Goal: Book appointment/travel/reservation

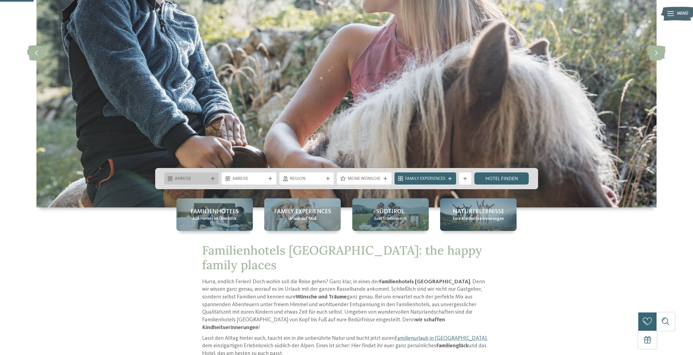
click at [207, 177] on span "Anreise" at bounding box center [191, 179] width 33 height 6
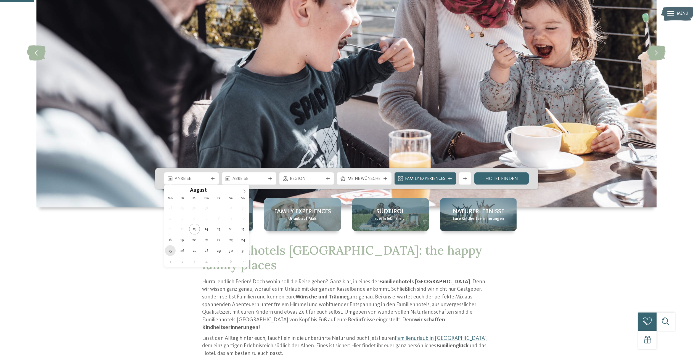
type div "25.08.2025"
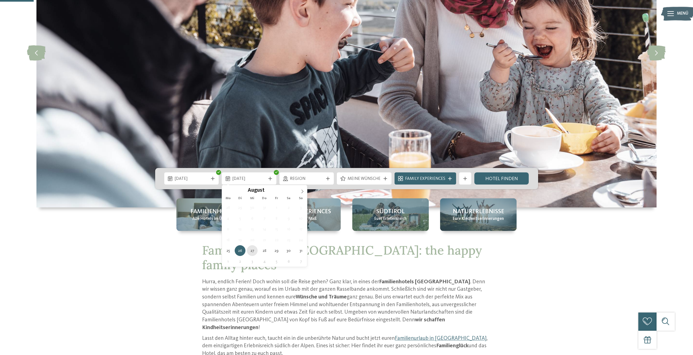
type div "27.08.2025"
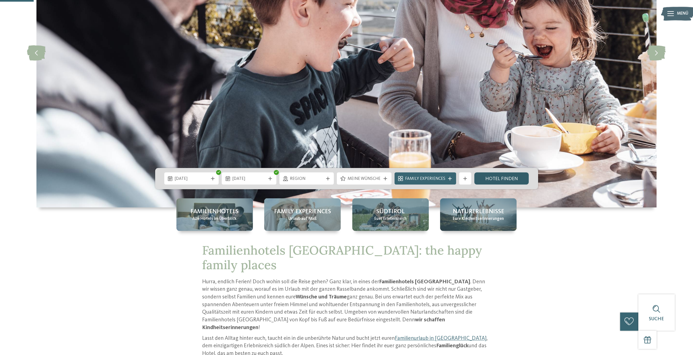
click at [507, 180] on link "Hotel finden" at bounding box center [501, 179] width 55 height 12
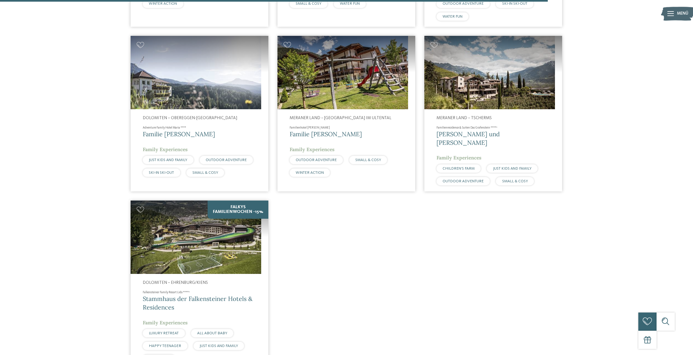
scroll to position [1395, 0]
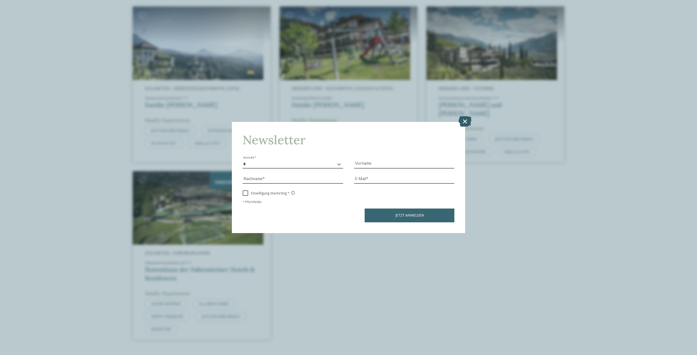
click at [460, 117] on icon at bounding box center [465, 121] width 13 height 10
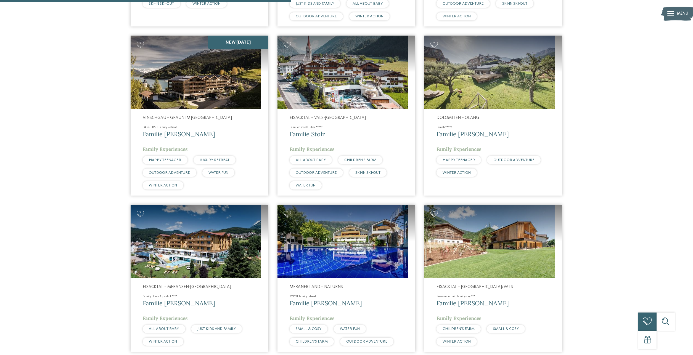
scroll to position [729, 0]
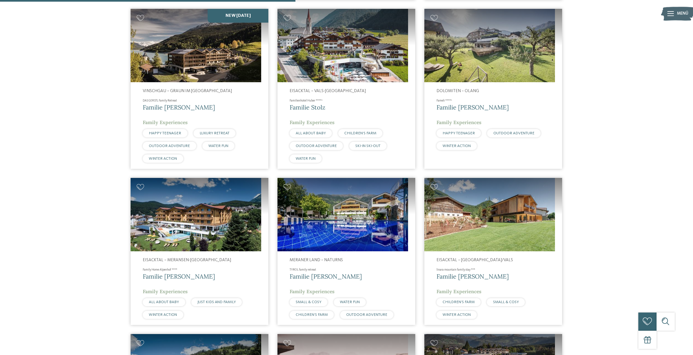
click at [306, 268] on h4 "TYROL family retreat" at bounding box center [346, 270] width 113 height 4
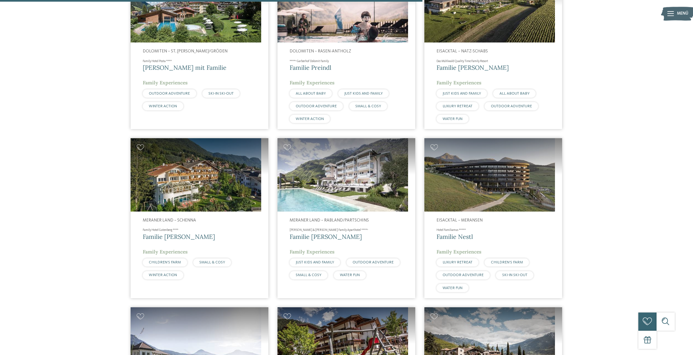
scroll to position [1126, 0]
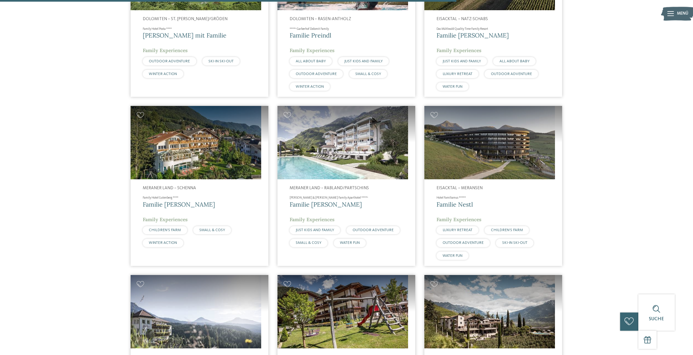
click at [172, 196] on h4 "Family Hotel Gutenberg ****" at bounding box center [199, 198] width 113 height 4
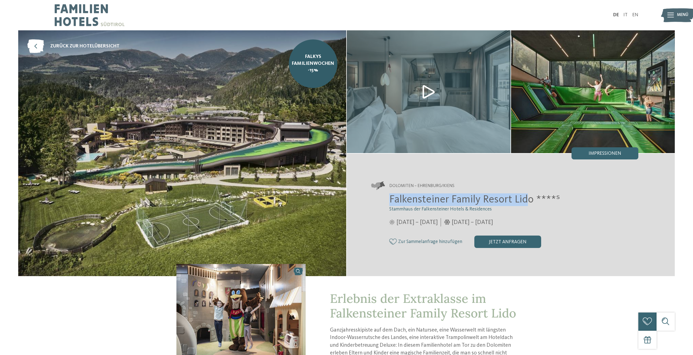
drag, startPoint x: 390, startPoint y: 200, endPoint x: 527, endPoint y: 194, distance: 137.3
click at [527, 194] on h2 "Falkensteiner Family Resort Lido ****ˢ" at bounding box center [513, 200] width 249 height 13
drag, startPoint x: 530, startPoint y: 199, endPoint x: 401, endPoint y: 201, distance: 129.2
click at [390, 193] on div "Dolomiten – Ehrenburg/Kiens Falkensteiner Family Resort Lido ****ˢ Stammhaus de…" at bounding box center [511, 215] width 328 height 96
copy span "Falkensteiner Family Resort Lido"
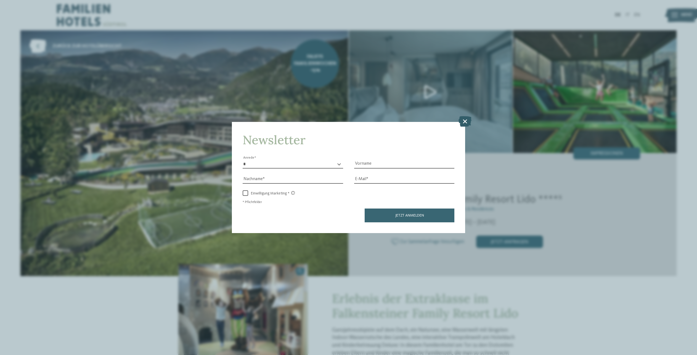
click at [466, 120] on icon at bounding box center [465, 121] width 13 height 10
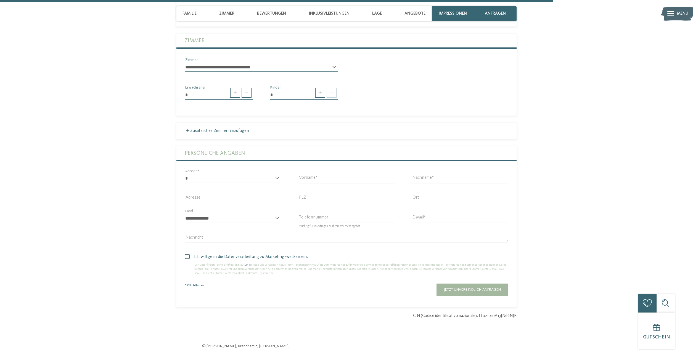
scroll to position [1623, 0]
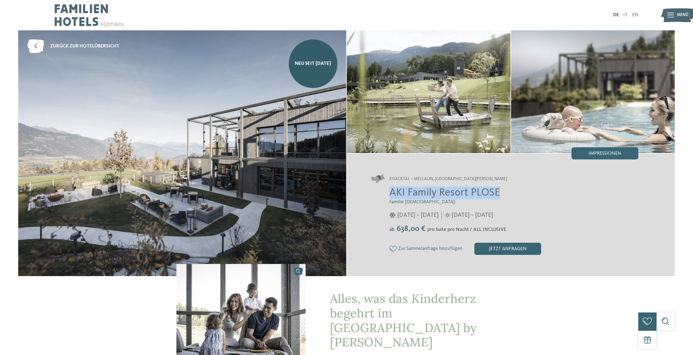
drag, startPoint x: 503, startPoint y: 191, endPoint x: 377, endPoint y: 192, distance: 126.2
click at [377, 192] on div "AKI Family Resort PLOSE Familie Sanoner 01.12.2025 – 12.04.2026 29.05. – 30.11.…" at bounding box center [504, 221] width 267 height 68
copy span "AKI Family Resort PLOSE"
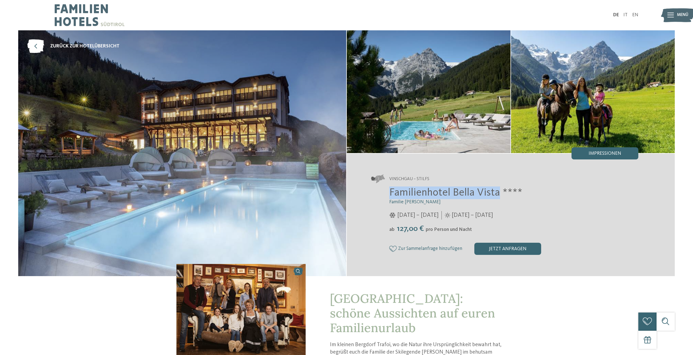
drag, startPoint x: 390, startPoint y: 191, endPoint x: 497, endPoint y: 192, distance: 107.7
click at [497, 192] on span "Familienhotel Bella Vista ****" at bounding box center [455, 193] width 133 height 10
copy span "Familienhotel Bella Vista"
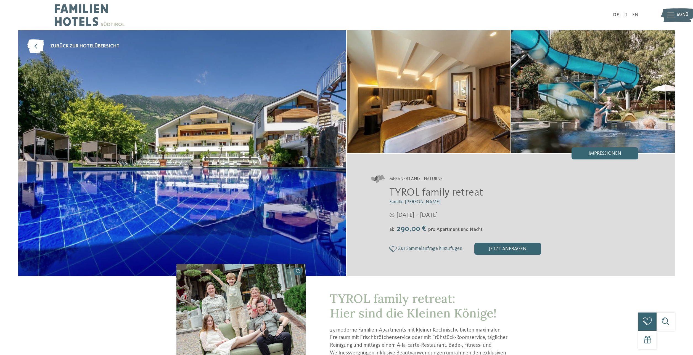
drag, startPoint x: 498, startPoint y: 193, endPoint x: 390, endPoint y: 196, distance: 108.0
click at [390, 196] on h2 "TYROL family retreat" at bounding box center [513, 193] width 249 height 13
copy span "TYROL family retreat"
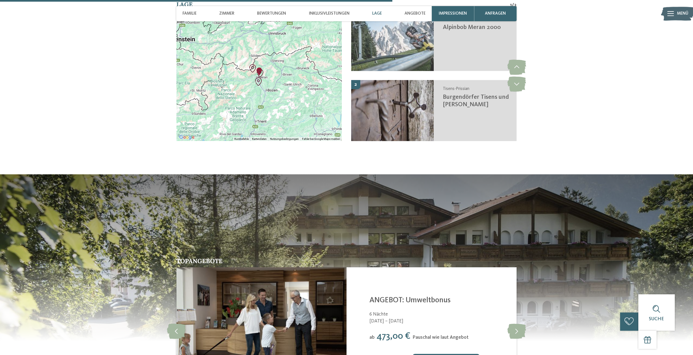
scroll to position [1193, 0]
